Goal: Task Accomplishment & Management: Manage account settings

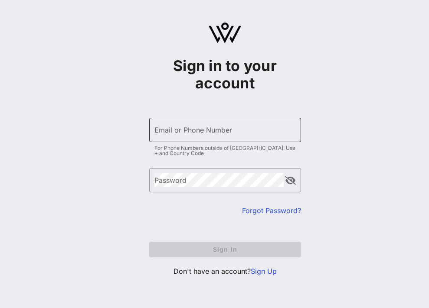
click at [192, 134] on input "Email or Phone Number" at bounding box center [224, 130] width 141 height 14
type input "[EMAIL_ADDRESS][DOMAIN_NAME]"
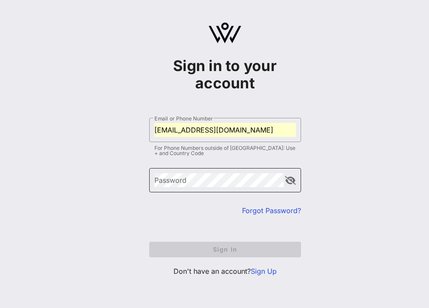
click at [193, 172] on div "Password" at bounding box center [218, 180] width 129 height 24
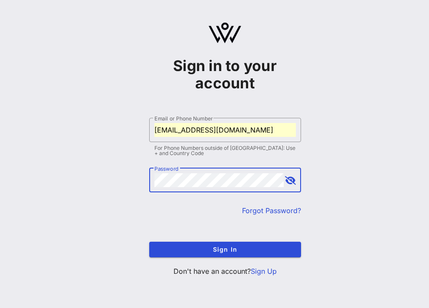
click at [149, 242] on button "Sign In" at bounding box center [225, 250] width 152 height 16
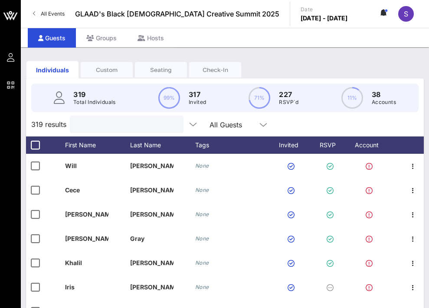
click at [95, 125] on input "text" at bounding box center [125, 124] width 101 height 11
type input "n"
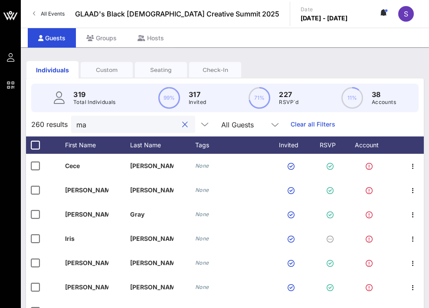
type input "m"
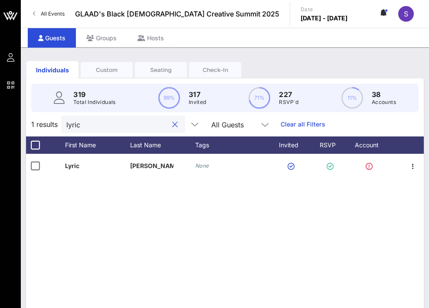
click at [75, 124] on input "lyric" at bounding box center [116, 124] width 101 height 11
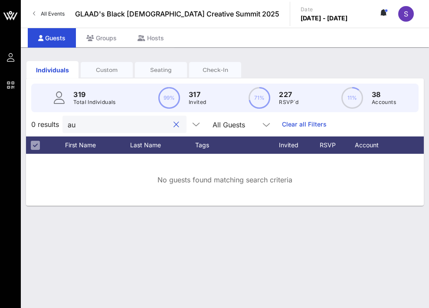
type input "a"
click at [71, 123] on input "[PERSON_NAME]" at bounding box center [118, 124] width 101 height 11
type input "[PERSON_NAME]"
